Goal: Complete application form: Complete application form

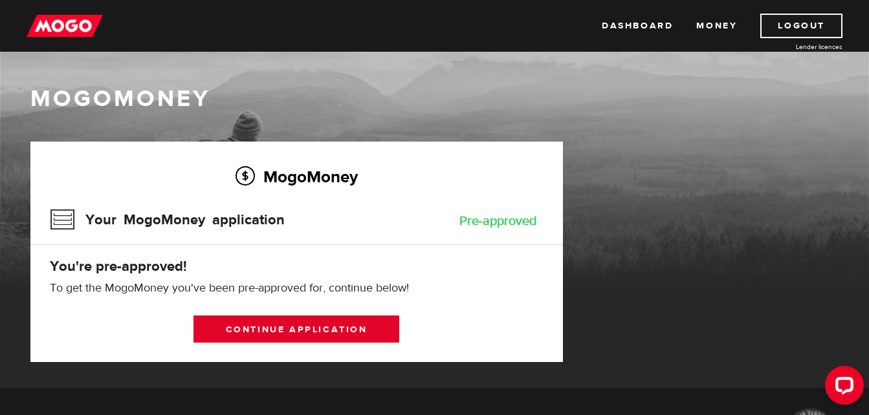
click at [300, 334] on link "Continue application" at bounding box center [296, 329] width 206 height 27
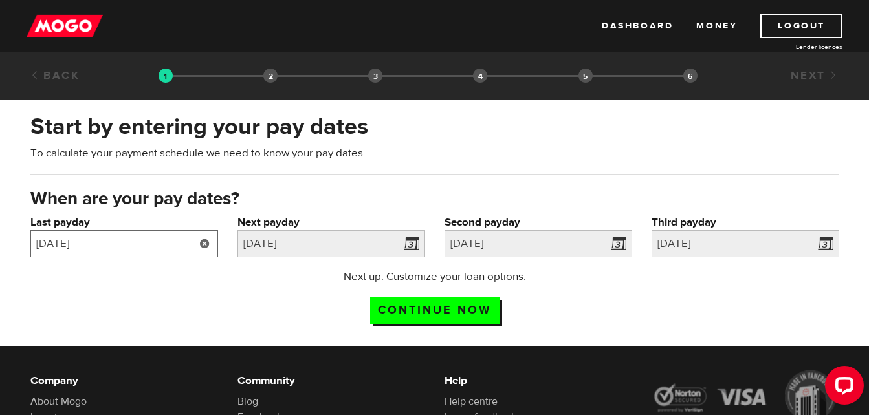
click at [114, 243] on input "2025/08/29" at bounding box center [124, 243] width 188 height 27
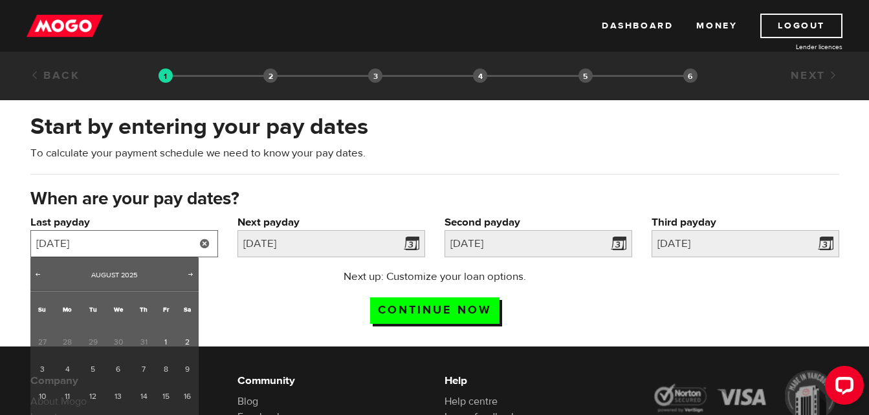
click at [114, 243] on input "2025/08/29" at bounding box center [124, 243] width 188 height 27
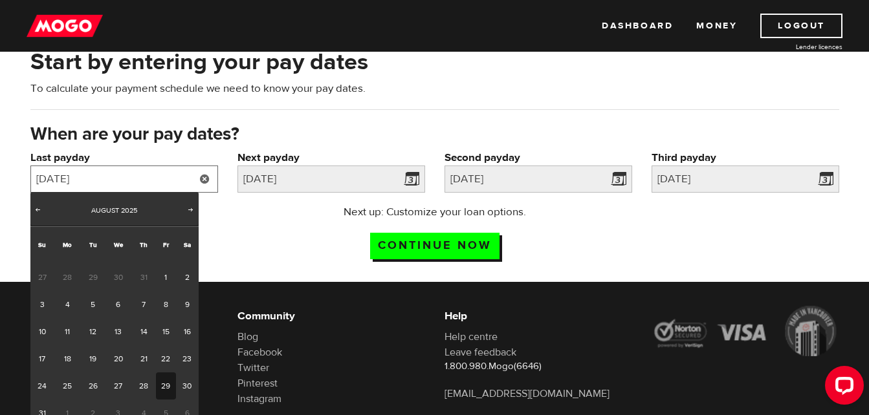
scroll to position [129, 0]
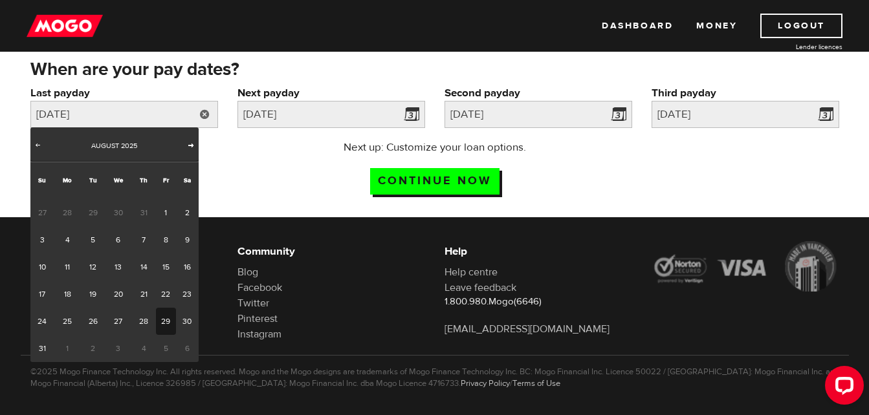
click at [190, 145] on span "Next" at bounding box center [191, 145] width 10 height 10
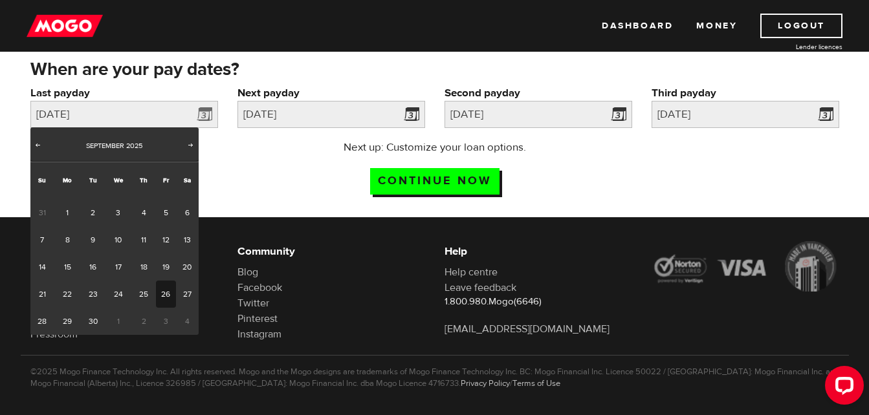
click at [166, 294] on link "26" at bounding box center [166, 294] width 20 height 27
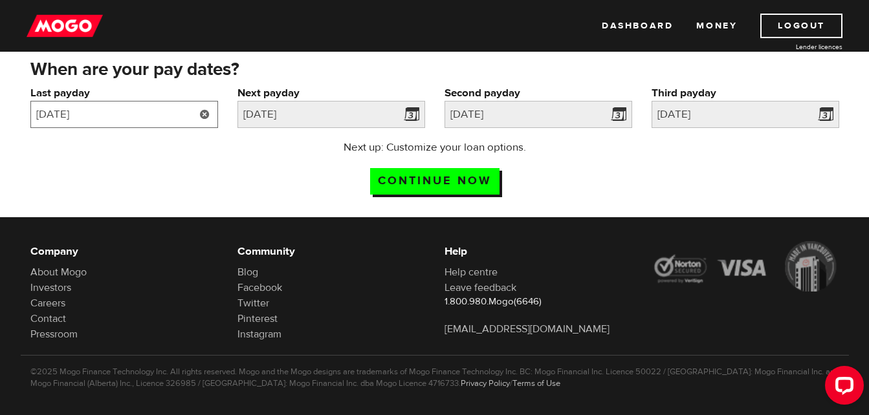
click at [188, 113] on input "2025/09/26" at bounding box center [124, 114] width 188 height 27
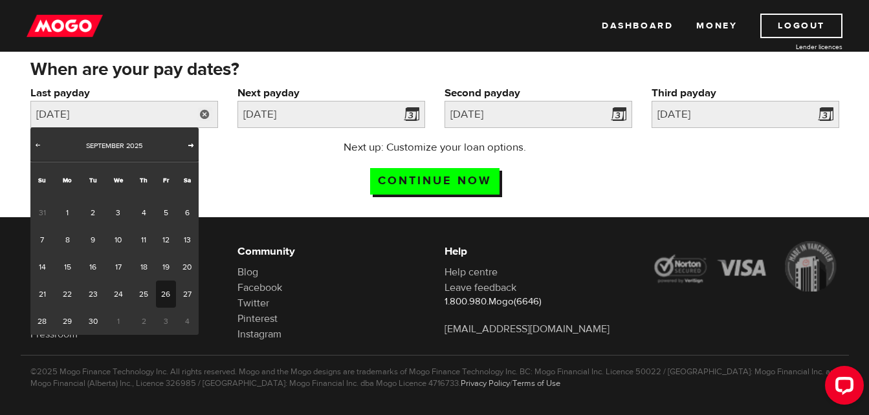
click at [191, 142] on span "Next" at bounding box center [191, 145] width 10 height 10
click at [160, 238] on link "10" at bounding box center [166, 239] width 20 height 27
type input "2025/10/10"
click at [160, 238] on link "10" at bounding box center [166, 239] width 20 height 27
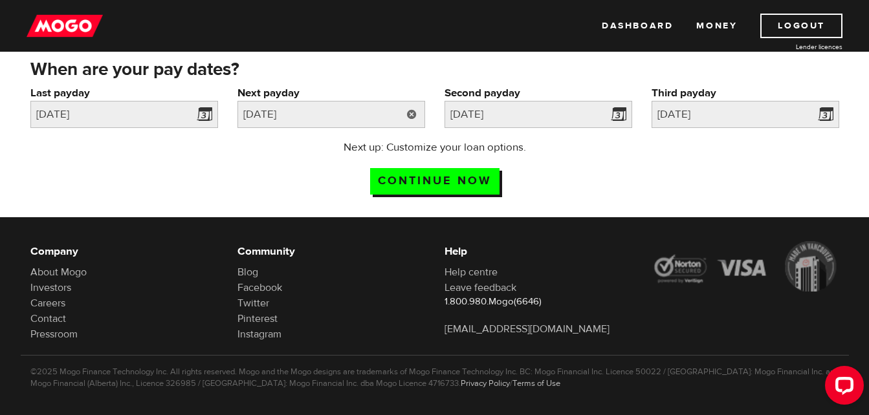
click at [413, 115] on link at bounding box center [412, 114] width 27 height 27
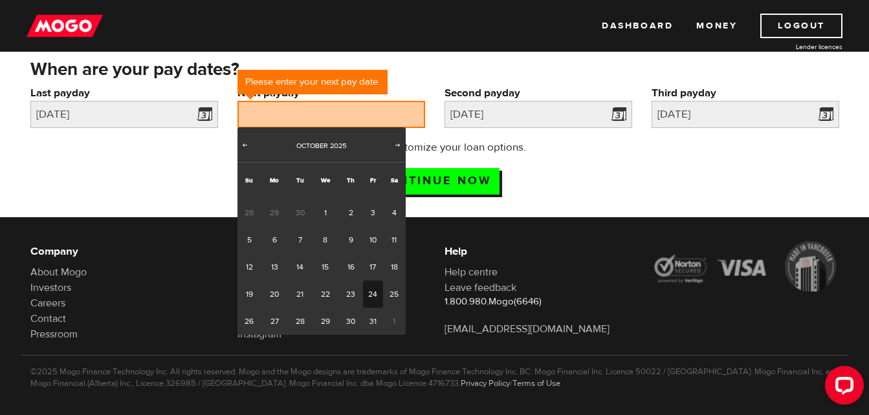
click at [374, 291] on link "24" at bounding box center [373, 294] width 20 height 27
type input "2025/10/24"
type input "2025/11/7"
type input "2025/11/21"
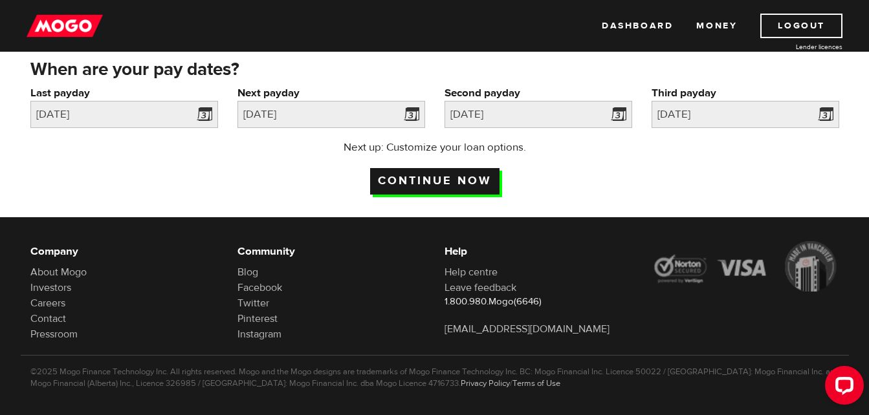
click at [436, 183] on input "Continue now" at bounding box center [434, 181] width 129 height 27
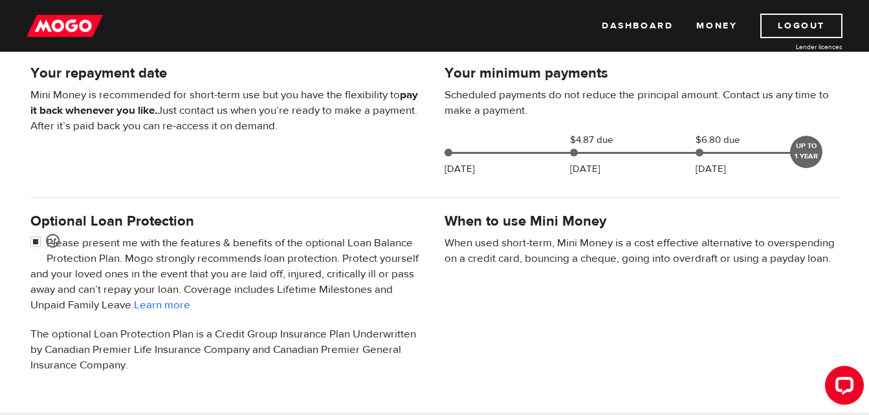
scroll to position [388, 0]
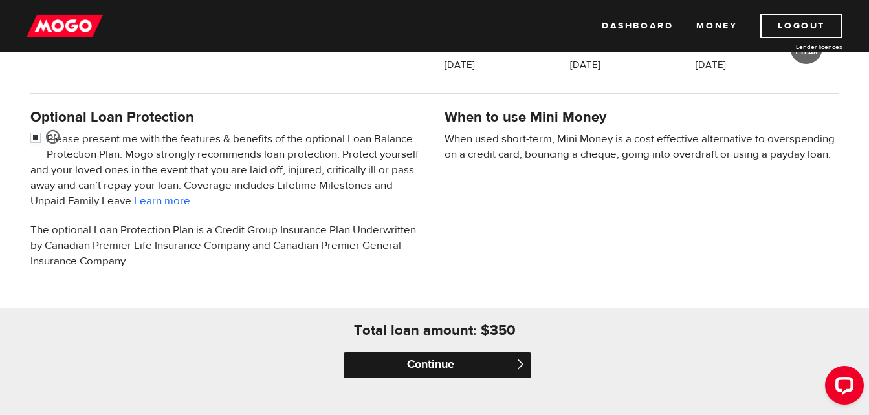
click at [416, 361] on input "Continue" at bounding box center [438, 366] width 188 height 26
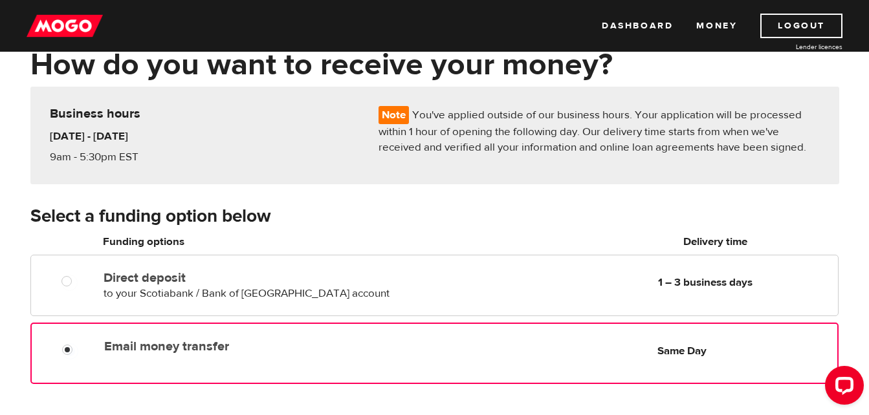
scroll to position [129, 0]
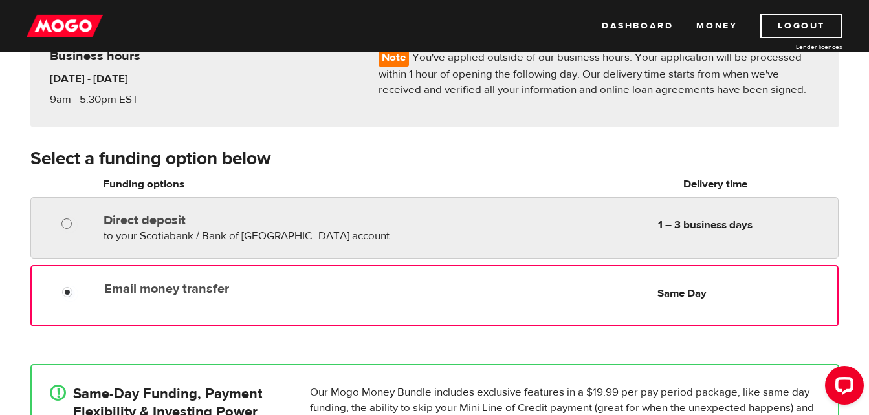
radio input "true"
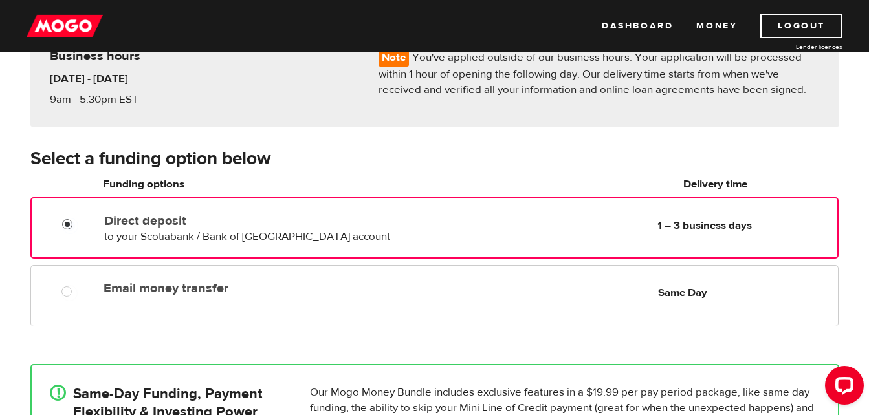
click at [67, 222] on input "Direct deposit" at bounding box center [70, 226] width 16 height 16
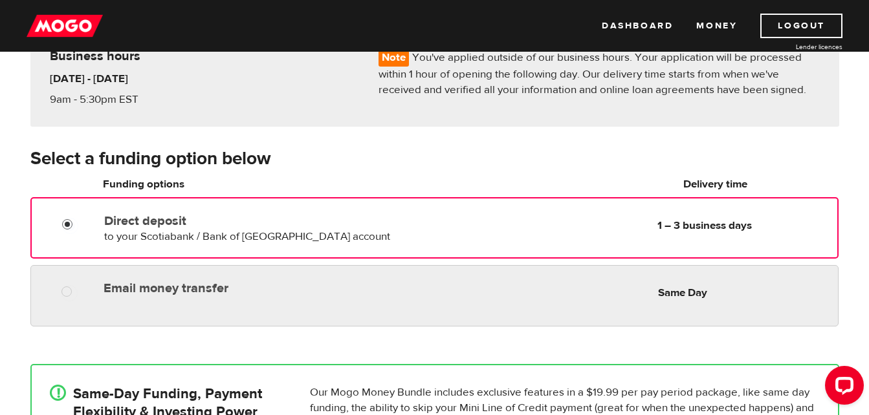
scroll to position [194, 0]
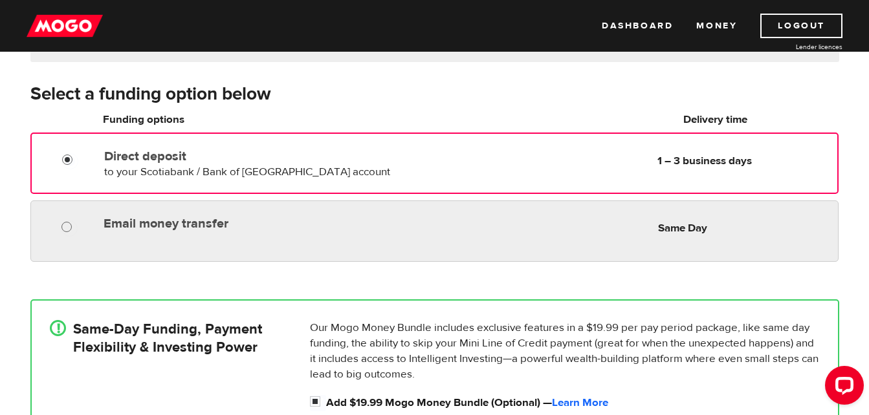
radio input "true"
click at [69, 225] on input "Email money transfer" at bounding box center [69, 229] width 16 height 16
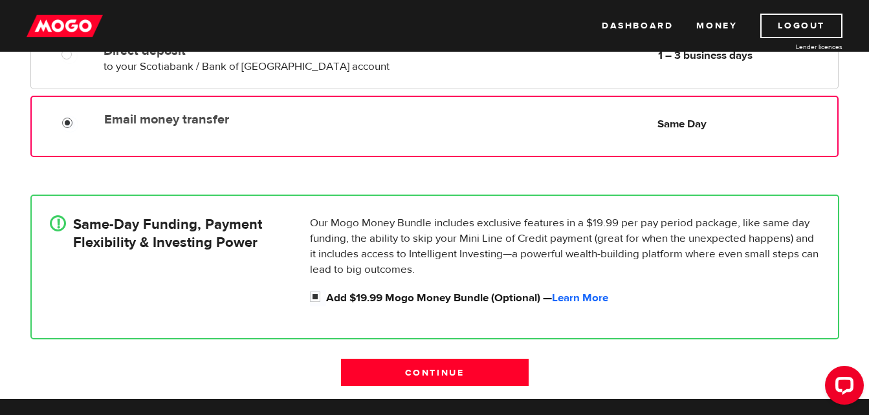
scroll to position [323, 0]
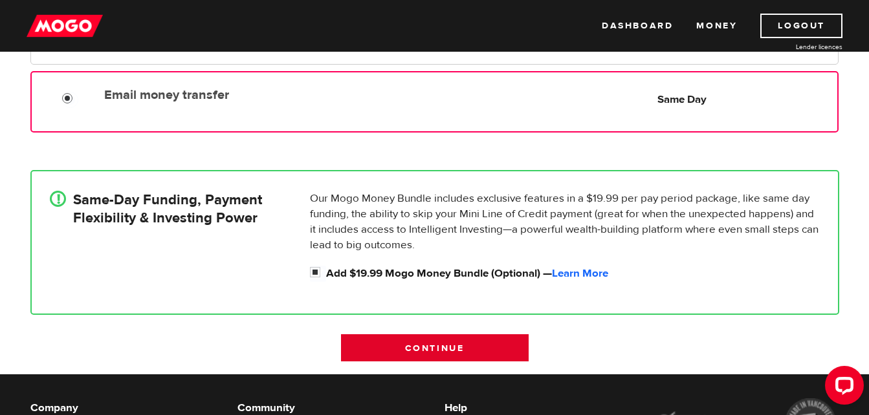
click at [406, 346] on input "Continue" at bounding box center [435, 347] width 188 height 27
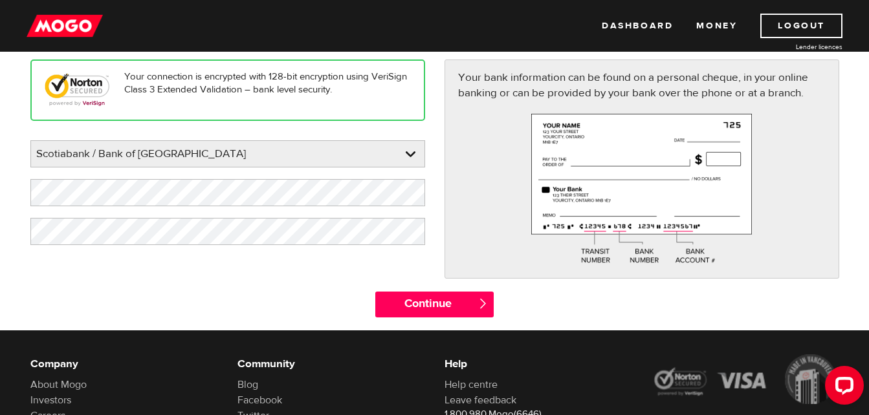
scroll to position [129, 0]
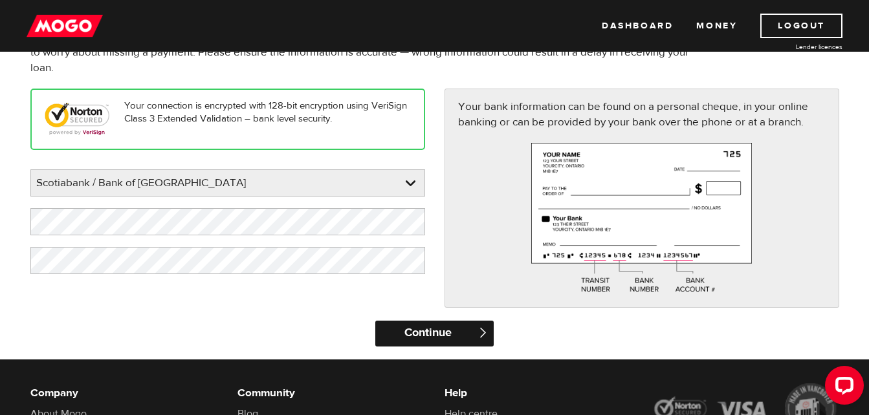
click at [429, 338] on input "Continue" at bounding box center [434, 334] width 118 height 26
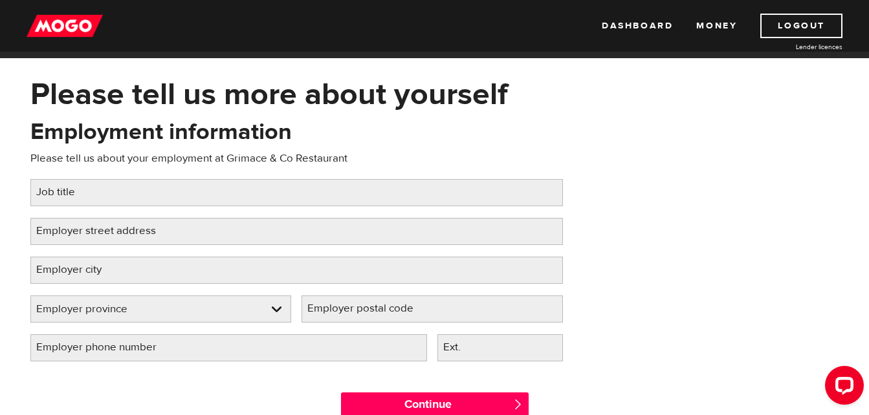
scroll to position [65, 0]
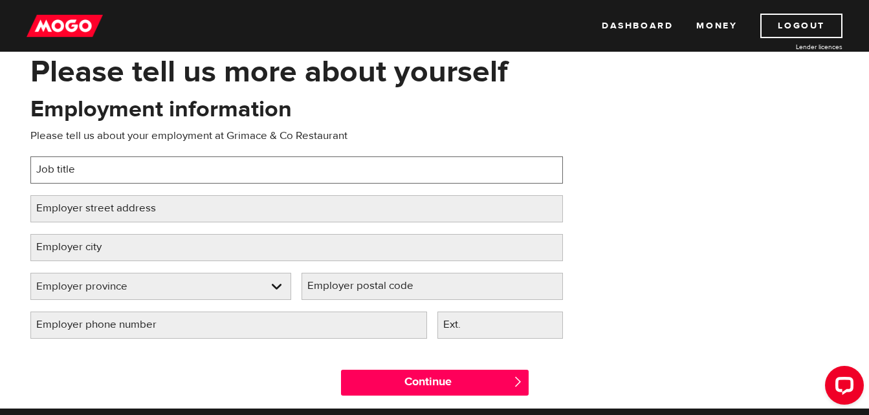
click at [144, 174] on input "Job title" at bounding box center [296, 170] width 532 height 27
type input "R"
type input "Manager"
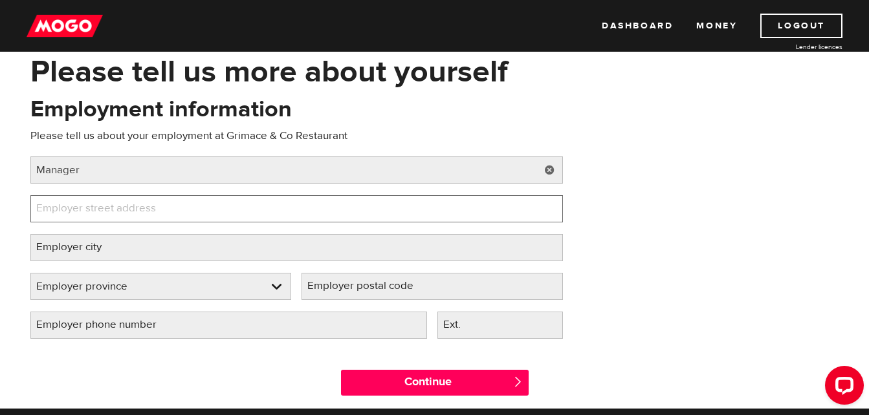
click at [180, 212] on input "Employer street address" at bounding box center [296, 208] width 532 height 27
type input "9025 Granville Street"
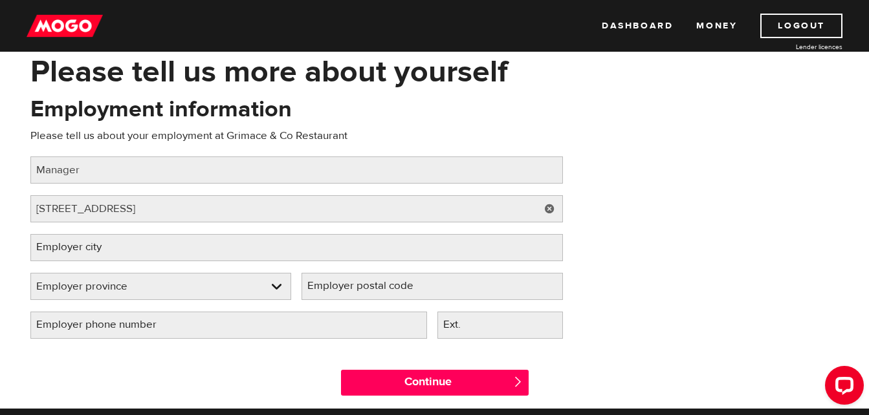
click at [125, 246] on label "Employer city" at bounding box center [79, 247] width 98 height 27
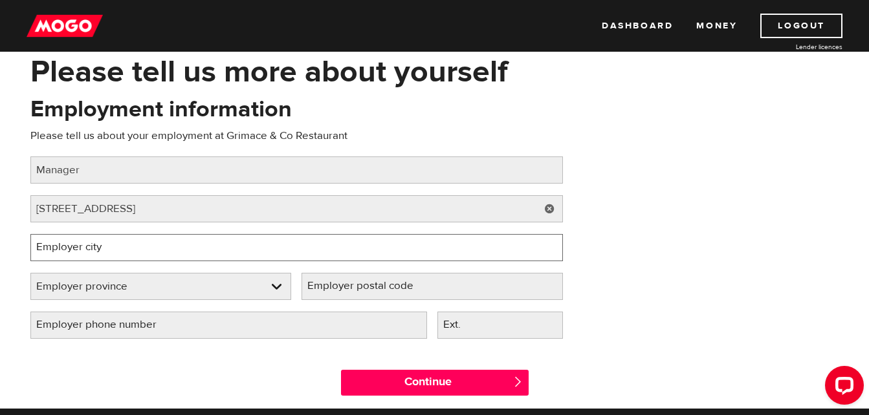
click at [125, 246] on input "Employer city" at bounding box center [296, 247] width 532 height 27
type input "Port"
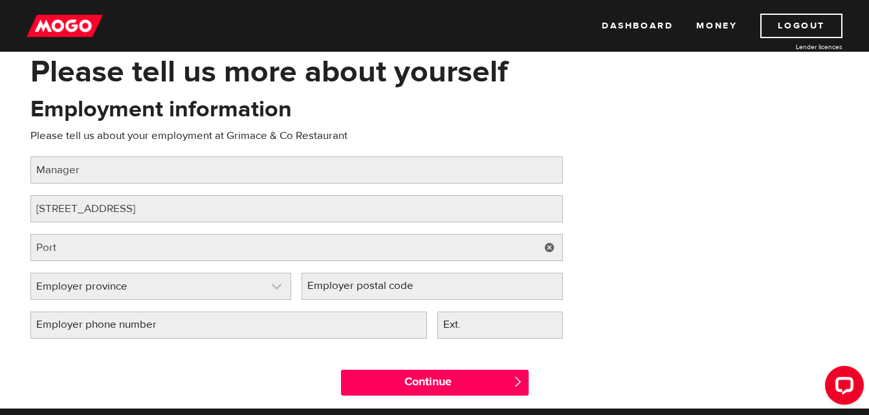
click at [144, 289] on link at bounding box center [161, 287] width 260 height 26
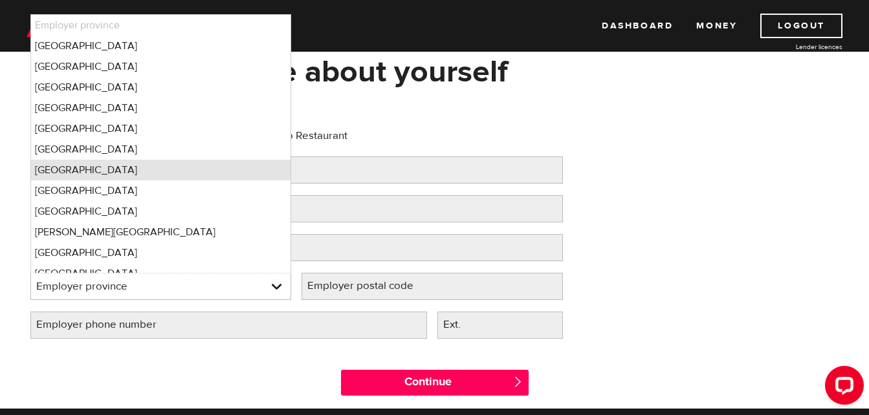
scroll to position [11, 0]
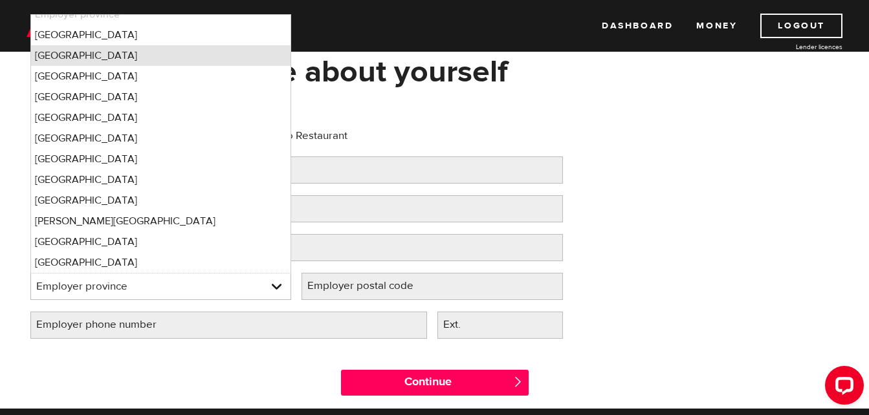
click at [86, 54] on li "British Columbia" at bounding box center [161, 55] width 260 height 21
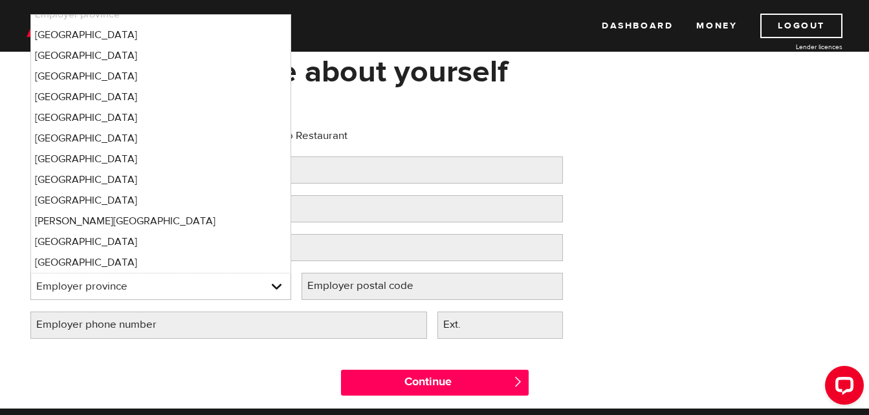
select select "BC"
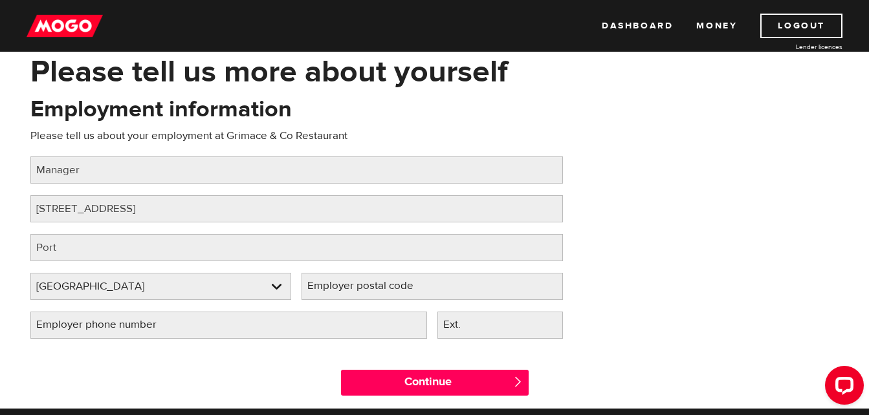
click at [345, 283] on label "Employer postal code" at bounding box center [370, 286] width 138 height 27
click at [345, 283] on input "Employer postal code" at bounding box center [431, 286] width 261 height 27
type input "V0N 2P0"
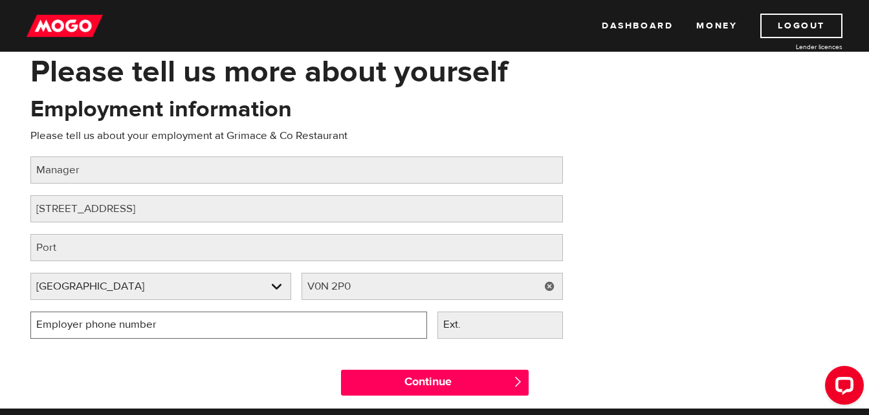
click at [232, 321] on input "Employer phone number" at bounding box center [228, 325] width 397 height 27
type input "(250) 902-2778"
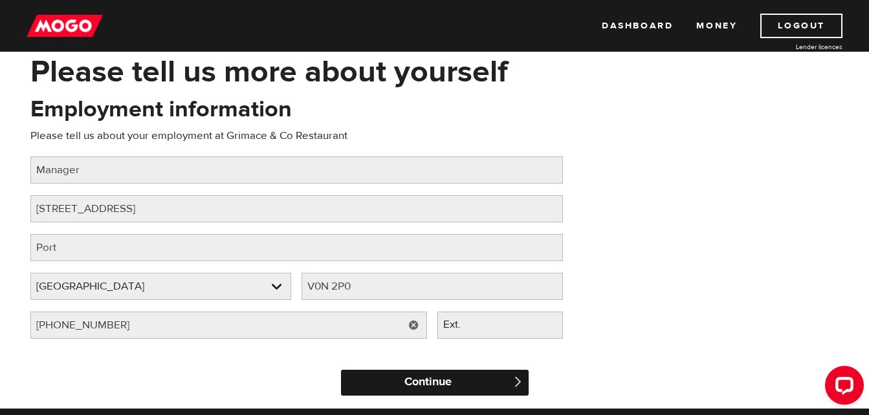
click at [431, 380] on input "Continue" at bounding box center [435, 383] width 188 height 26
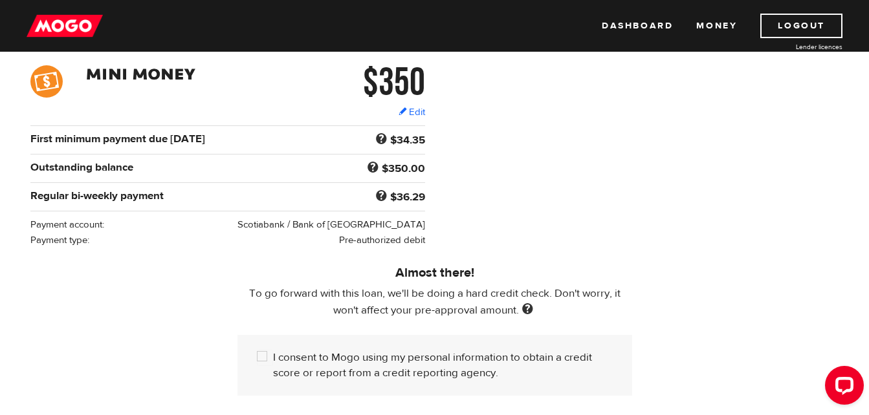
scroll to position [259, 0]
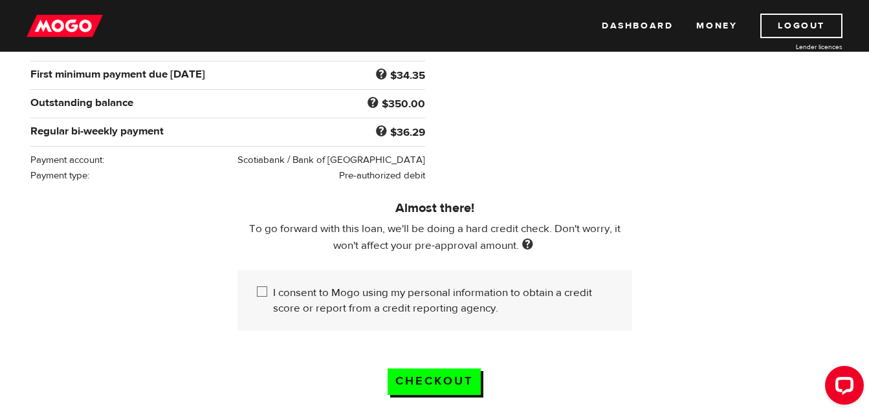
click at [259, 287] on input "I consent to Mogo using my personal information to obtain a credit score or rep…" at bounding box center [265, 293] width 16 height 16
checkbox input "true"
click at [424, 379] on input "Checkout" at bounding box center [434, 382] width 93 height 27
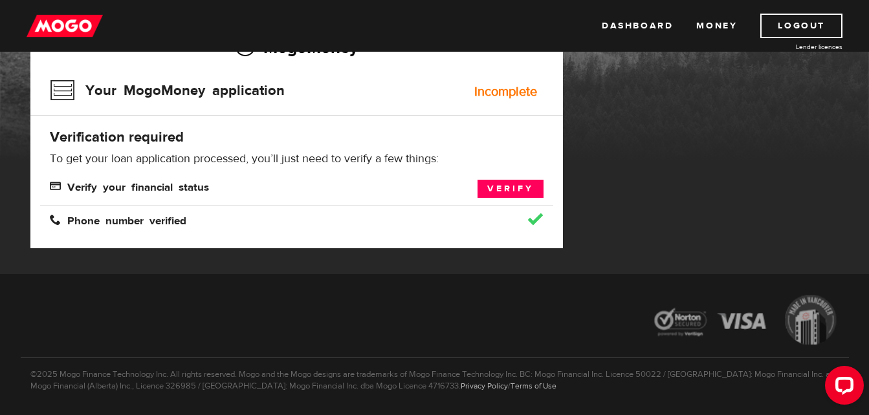
scroll to position [65, 0]
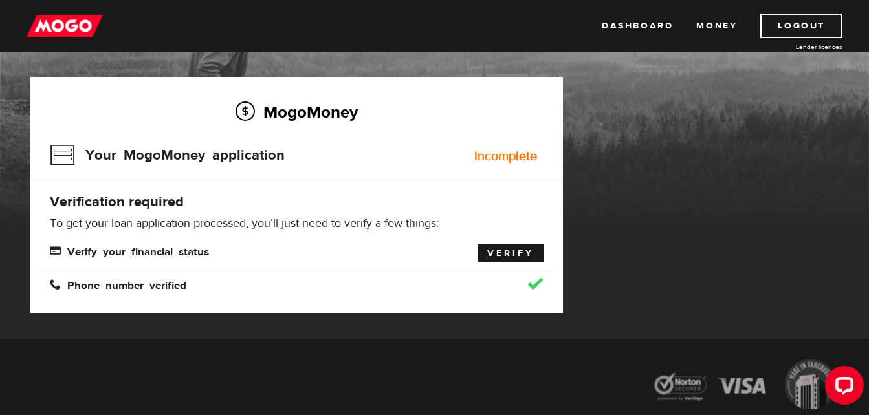
click at [504, 256] on link "Verify" at bounding box center [510, 254] width 66 height 18
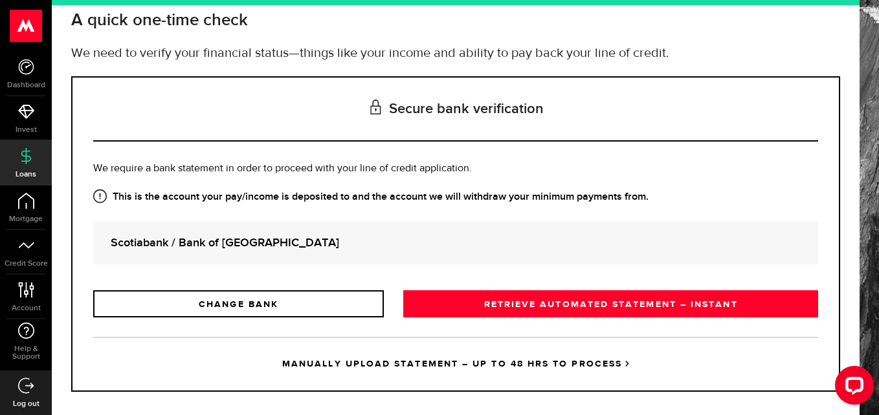
scroll to position [94, 0]
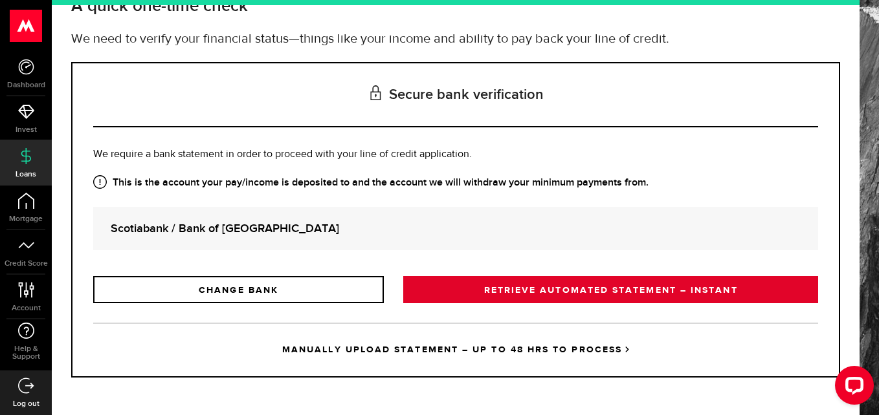
click at [450, 295] on link "RETRIEVE AUTOMATED STATEMENT – INSTANT" at bounding box center [610, 289] width 415 height 27
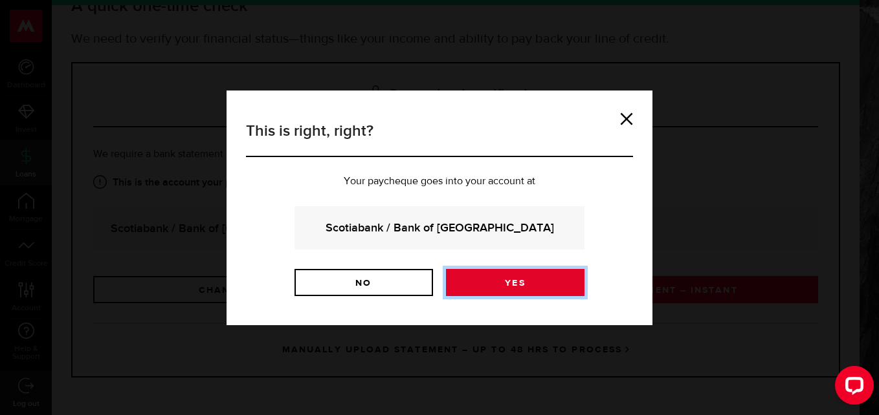
click at [469, 279] on link "Yes" at bounding box center [515, 282] width 138 height 27
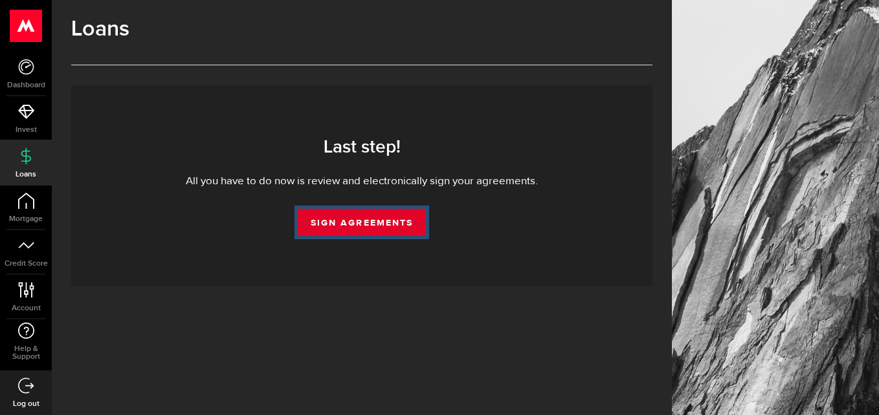
click at [380, 219] on link "Sign Agreements" at bounding box center [362, 222] width 128 height 27
